Goal: Task Accomplishment & Management: Use online tool/utility

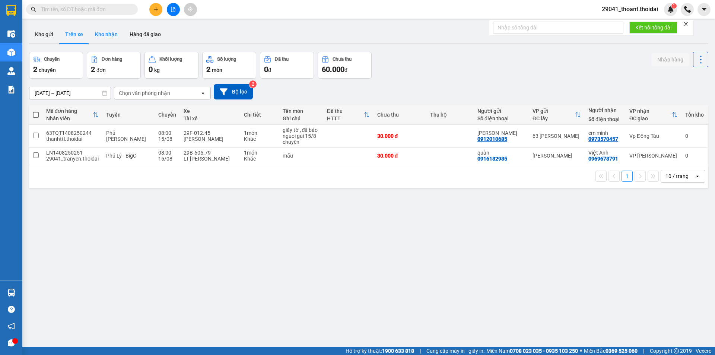
drag, startPoint x: 116, startPoint y: 35, endPoint x: 109, endPoint y: 60, distance: 26.0
click at [116, 35] on button "Kho nhận" at bounding box center [106, 34] width 35 height 18
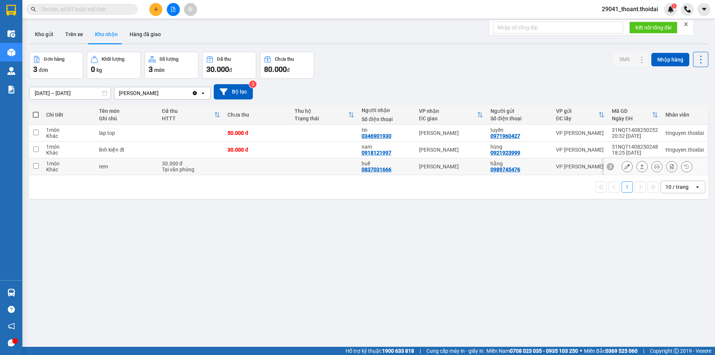
click at [187, 169] on div "Tại văn phòng" at bounding box center [191, 169] width 58 height 6
checkbox input "true"
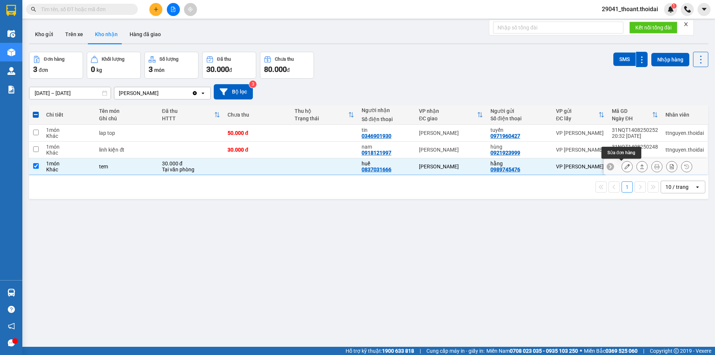
click at [625, 168] on button at bounding box center [627, 166] width 10 height 13
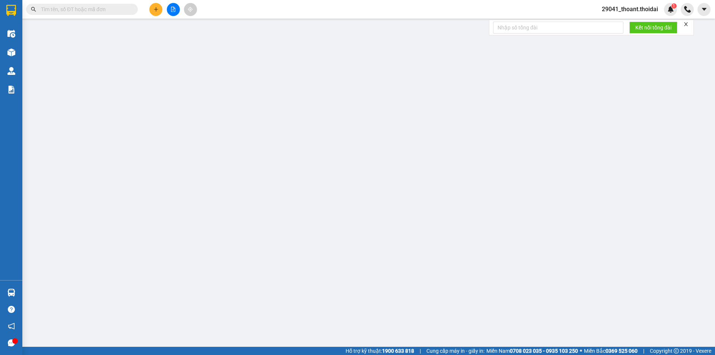
type input "0989745476"
type input "hằng"
type input "0837031666"
type input "huế"
type input "30.000"
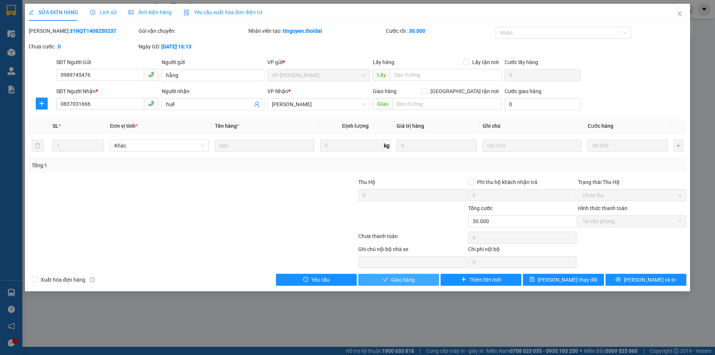
click at [395, 280] on span "Giao hàng" at bounding box center [403, 280] width 24 height 8
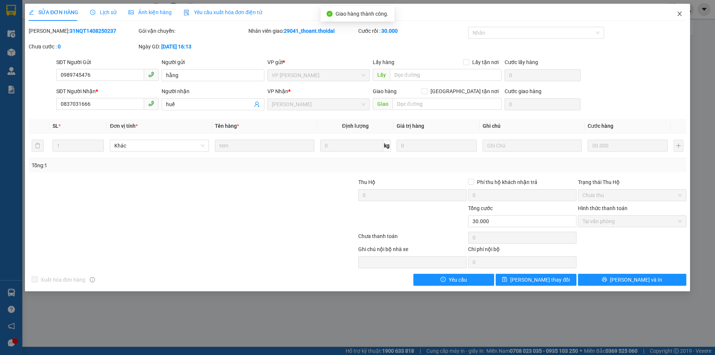
click at [680, 14] on icon "close" at bounding box center [679, 14] width 4 height 4
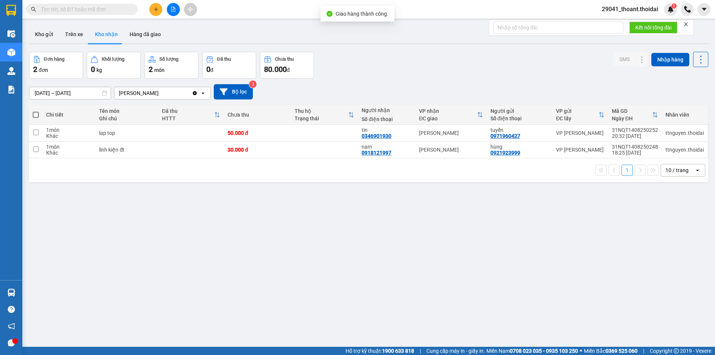
click at [212, 213] on div "ver 1.8.138 Kho gửi Trên xe Kho nhận Hàng đã giao Đơn hàng 2 đơn Khối lượng 0 k…" at bounding box center [368, 199] width 685 height 355
